Goal: Task Accomplishment & Management: Complete application form

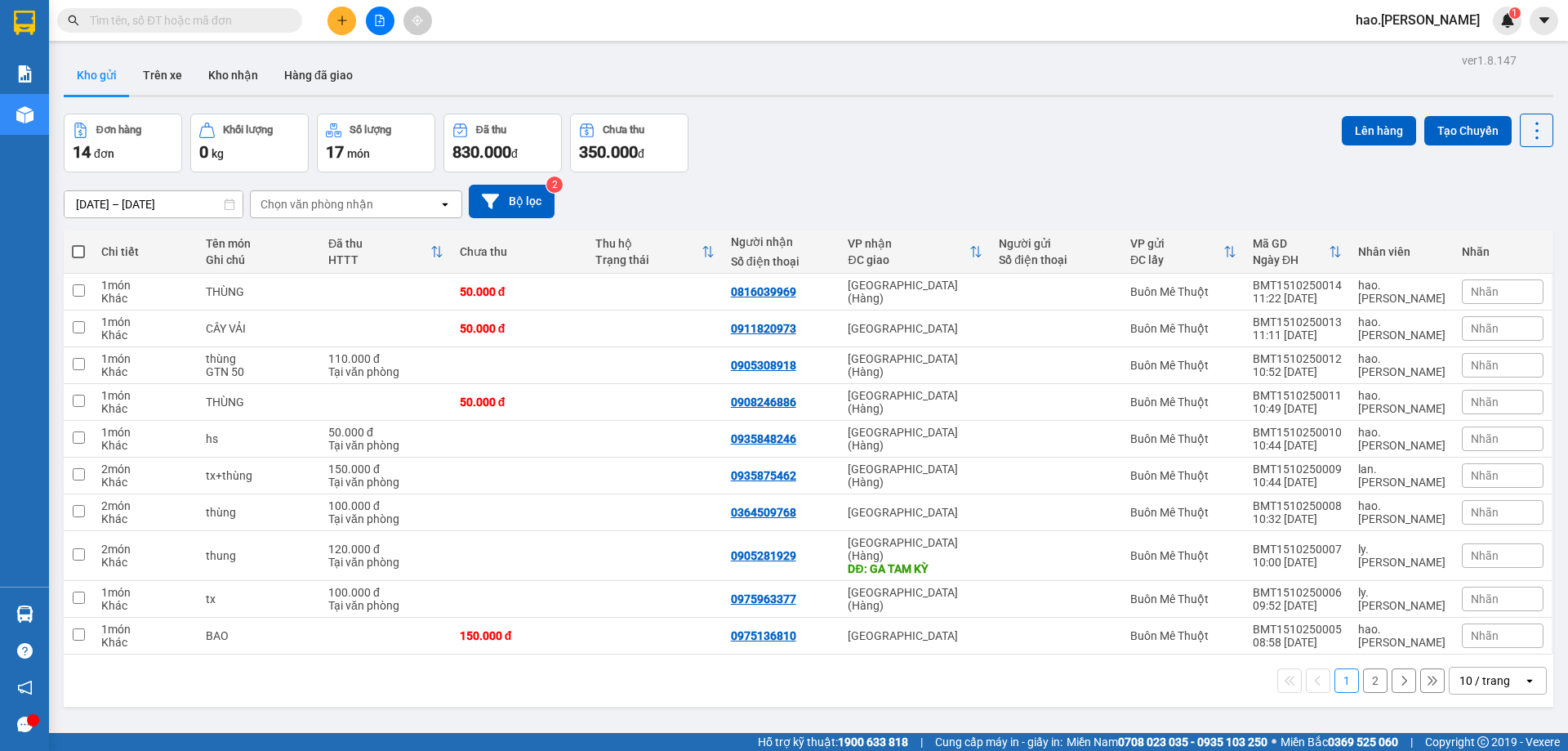
click at [336, 23] on icon "plus" at bounding box center [341, 20] width 11 height 11
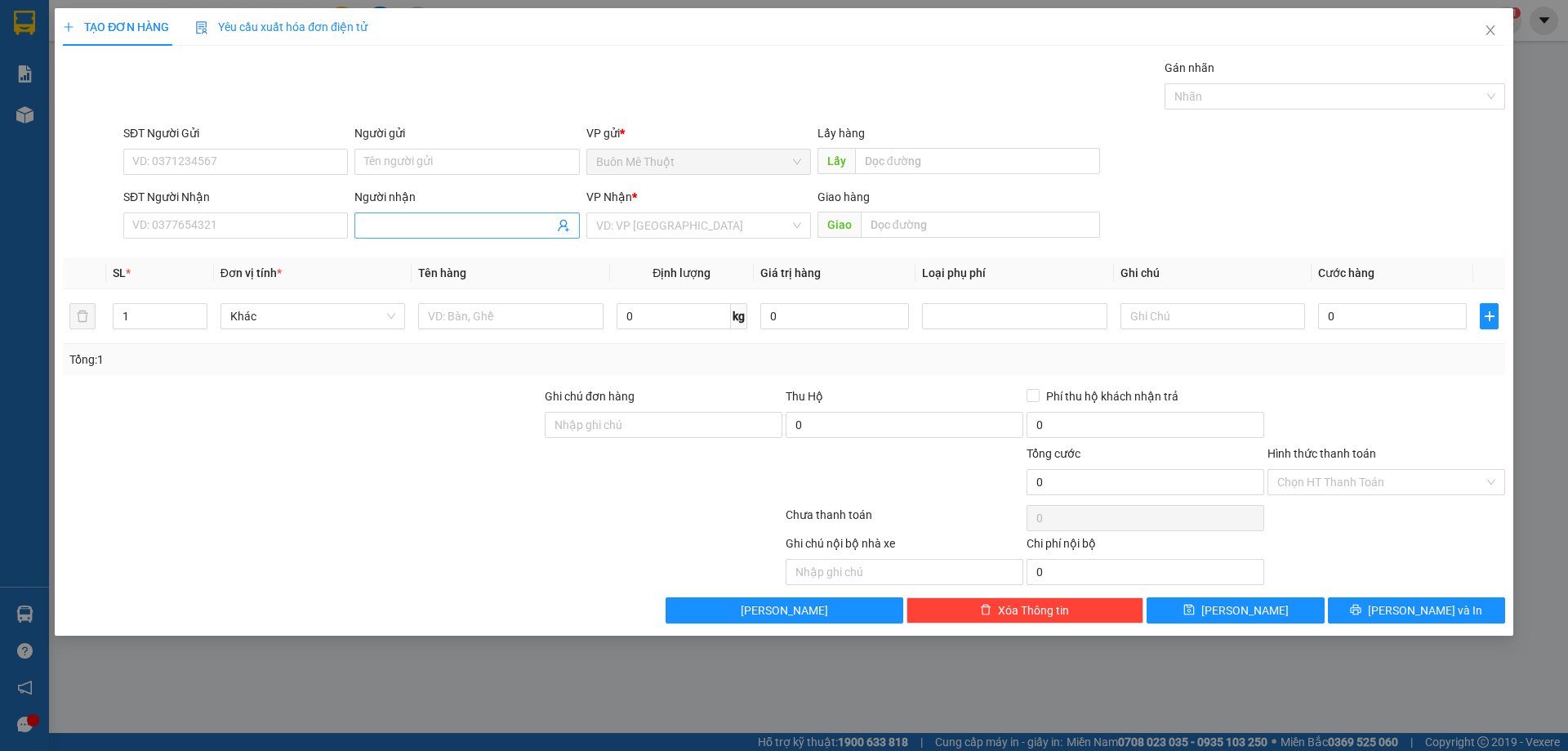
click at [396, 225] on input "Người nhận" at bounding box center [459, 225] width 189 height 18
type input "duycf"
click at [733, 215] on input "search" at bounding box center [693, 225] width 193 height 25
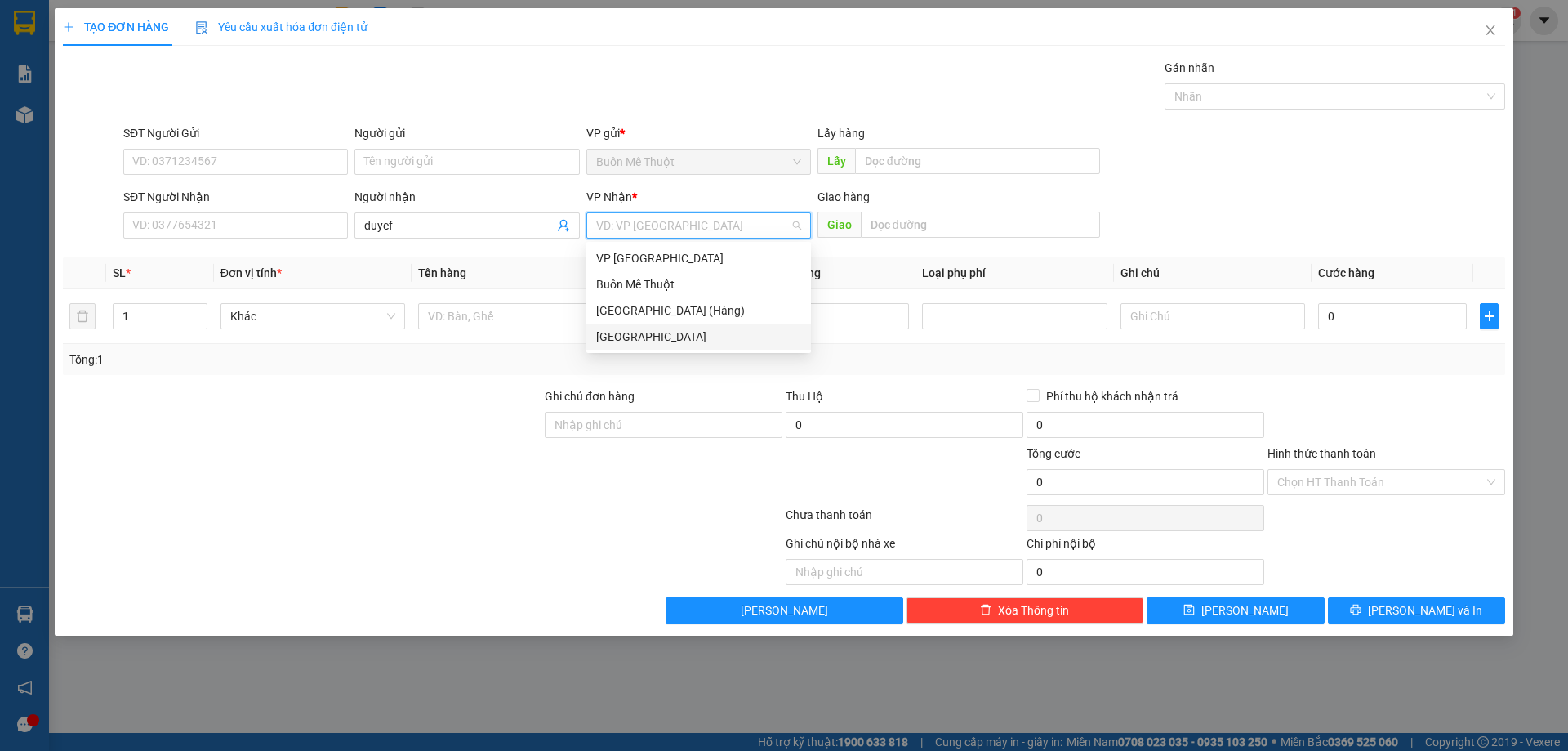
click at [637, 329] on div "[GEOGRAPHIC_DATA]" at bounding box center [699, 337] width 205 height 18
click at [544, 311] on input "text" at bounding box center [510, 316] width 184 height 26
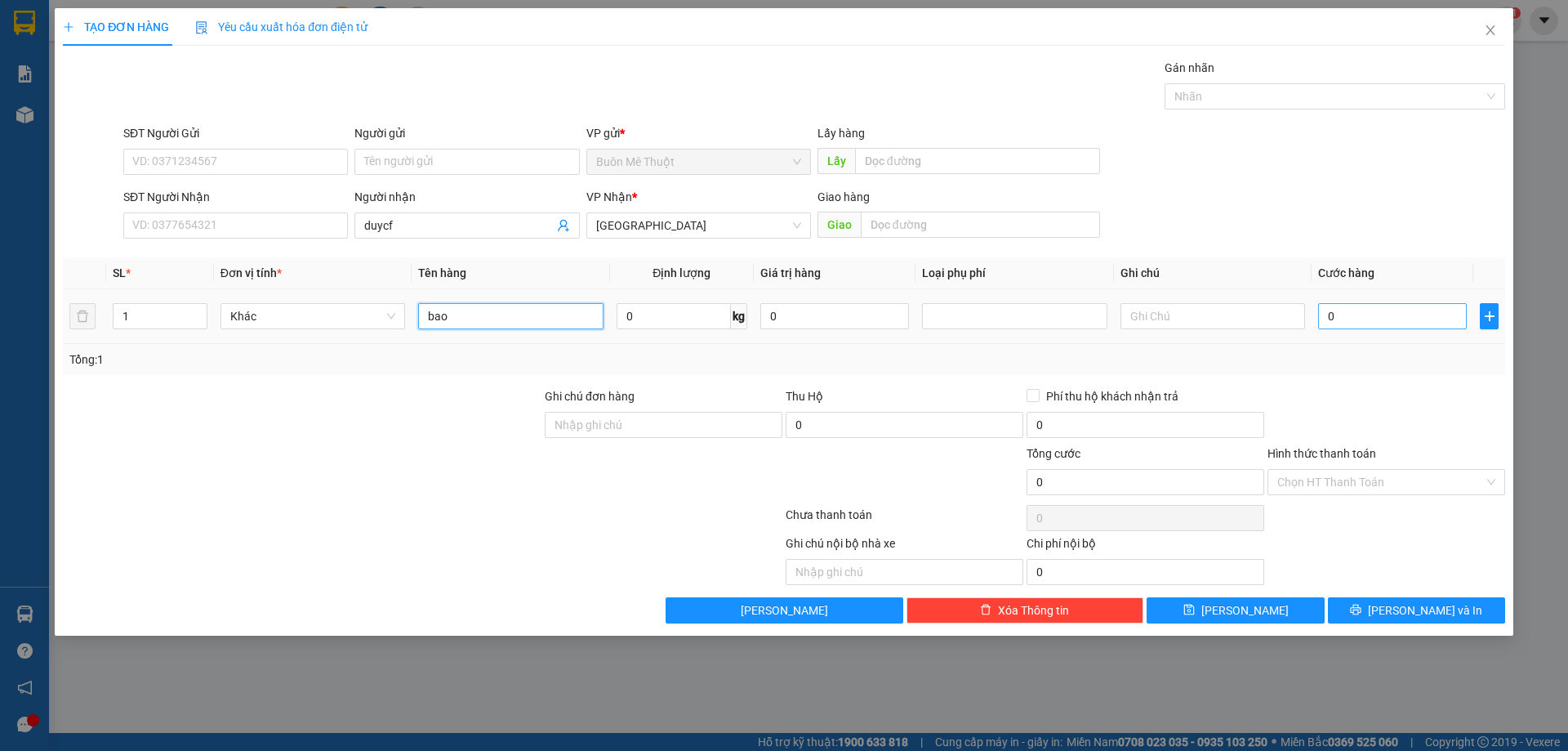
type input "bao"
click at [1365, 319] on input "0" at bounding box center [1392, 316] width 148 height 26
type input "1"
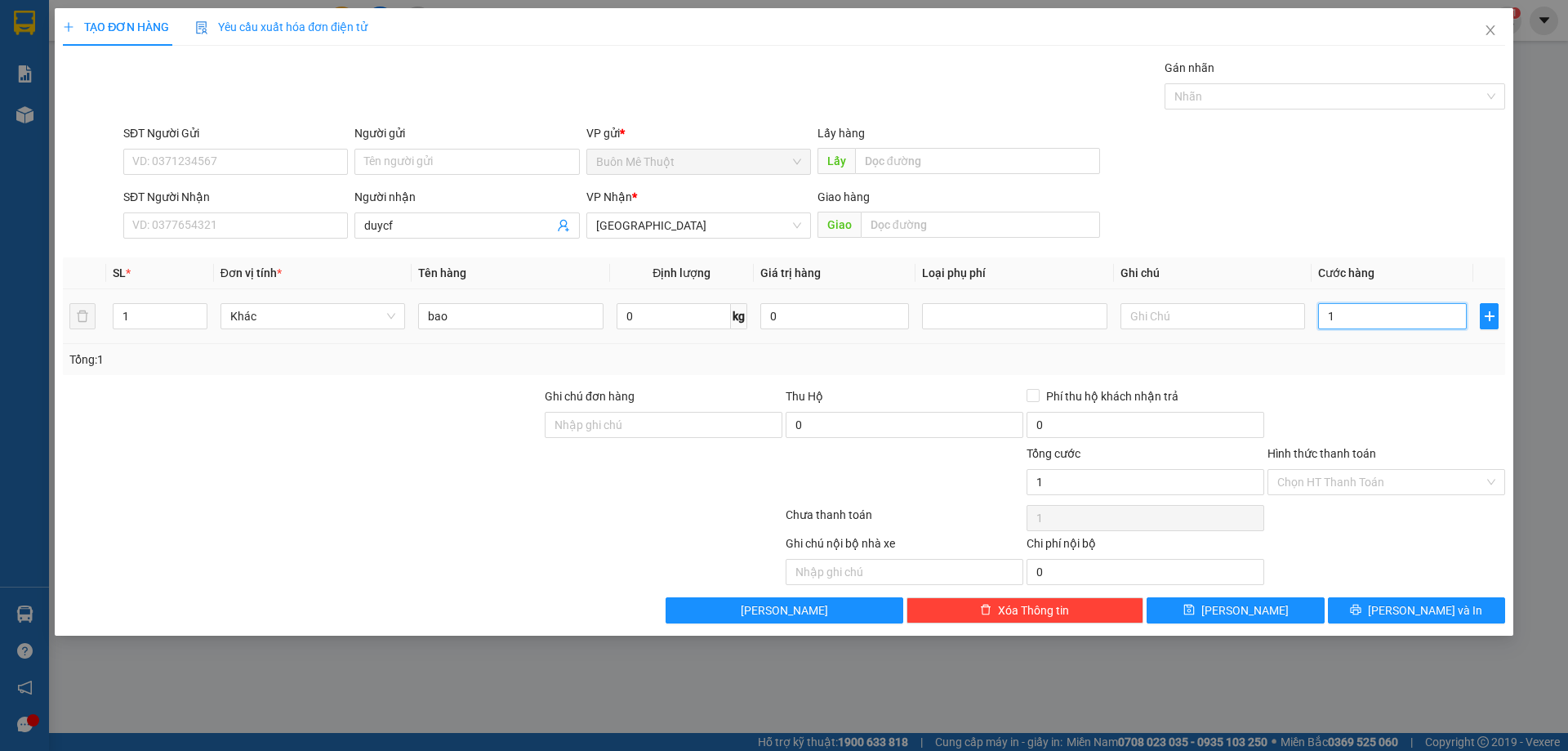
type input "10"
type input "100"
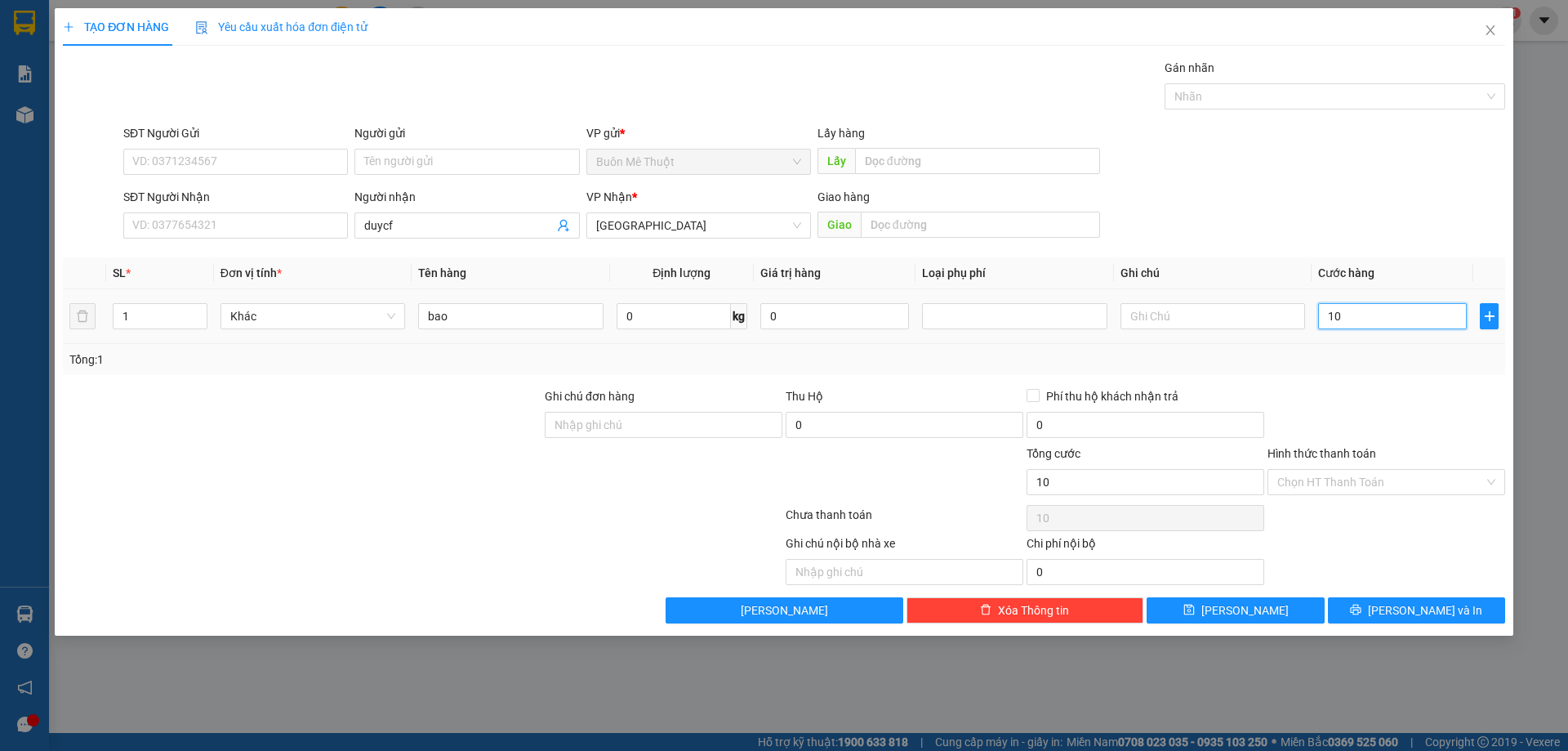
type input "100"
type input "100.000"
click at [1424, 420] on div at bounding box center [1387, 415] width 241 height 57
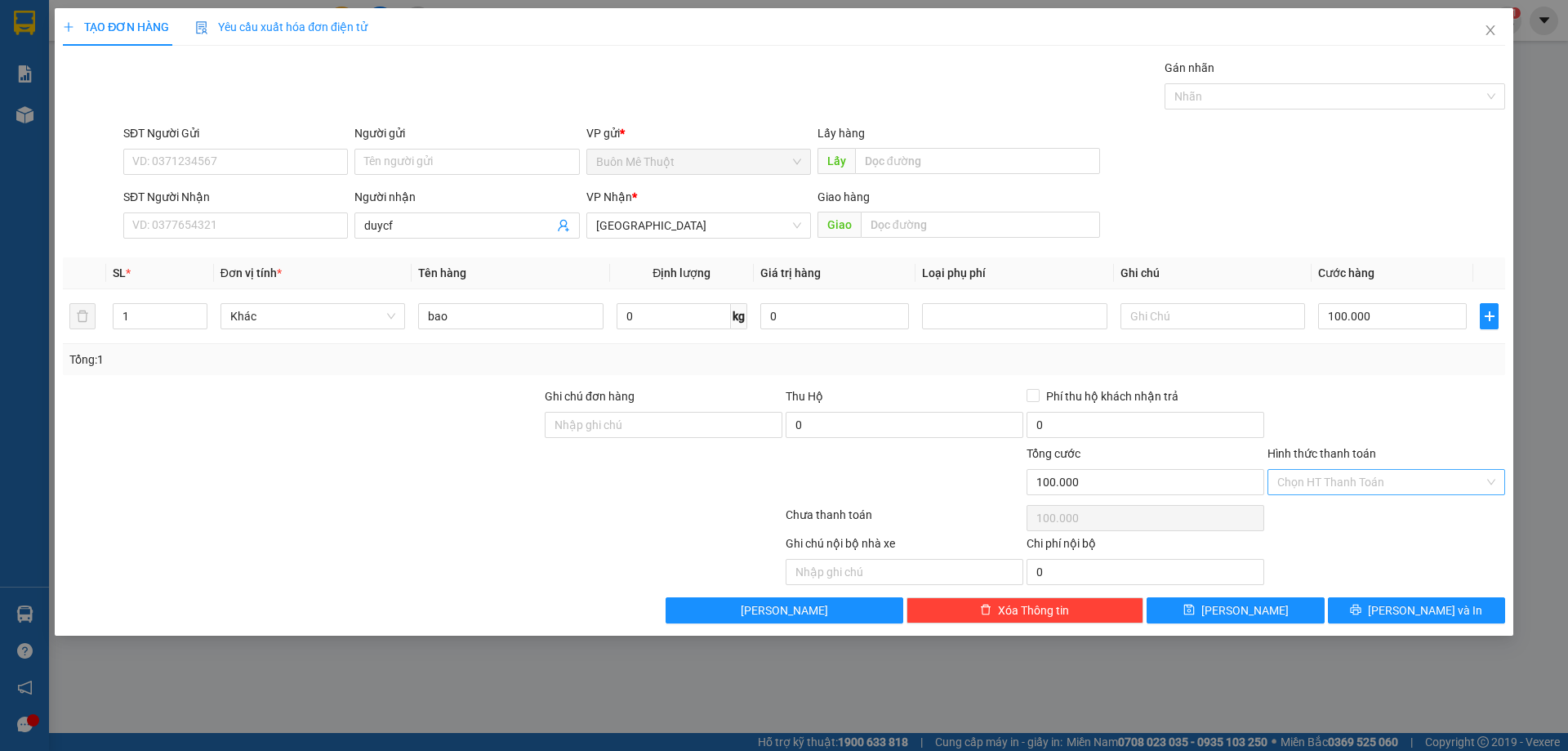
click at [1434, 487] on input "Hình thức thanh toán" at bounding box center [1381, 482] width 207 height 25
click at [1401, 379] on div "Transit Pickup Surcharge Ids Transit Deliver Surcharge Ids Transit Deliver Surc…" at bounding box center [784, 341] width 1443 height 565
click at [1353, 604] on button "[PERSON_NAME] và In" at bounding box center [1417, 611] width 177 height 26
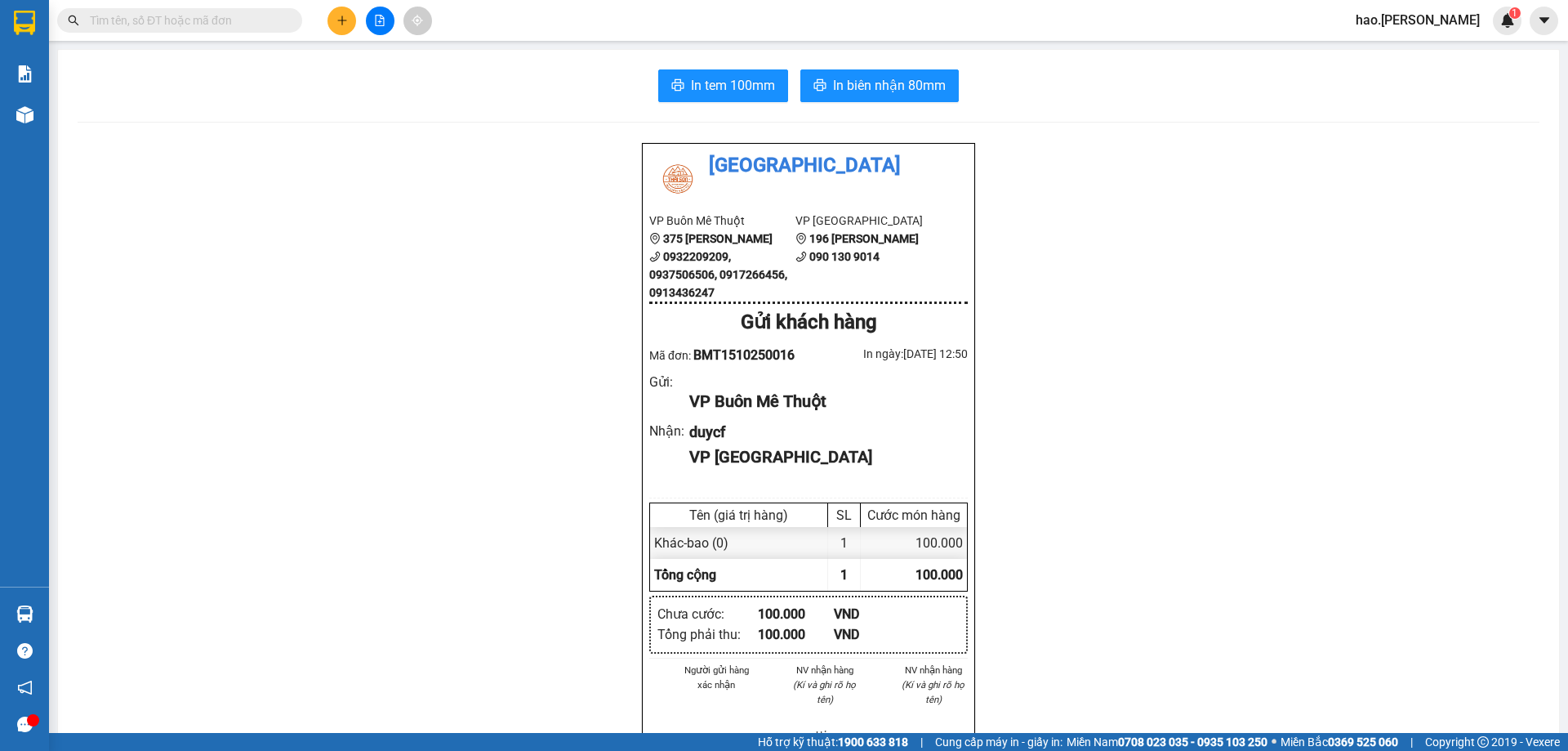
click at [509, 183] on div "Thái Sơn VP Buôn Mê Thuột 375 Hoàng Diệu 0932209209, 0937506506, 0917266456, 09…" at bounding box center [808, 750] width 1462 height 1215
click at [1390, 549] on div "Thái Sơn VP Buôn Mê Thuột 375 Hoàng Diệu 0932209209, 0937506506, 0917266456, 09…" at bounding box center [808, 750] width 1462 height 1215
